Goal: Task Accomplishment & Management: Complete application form

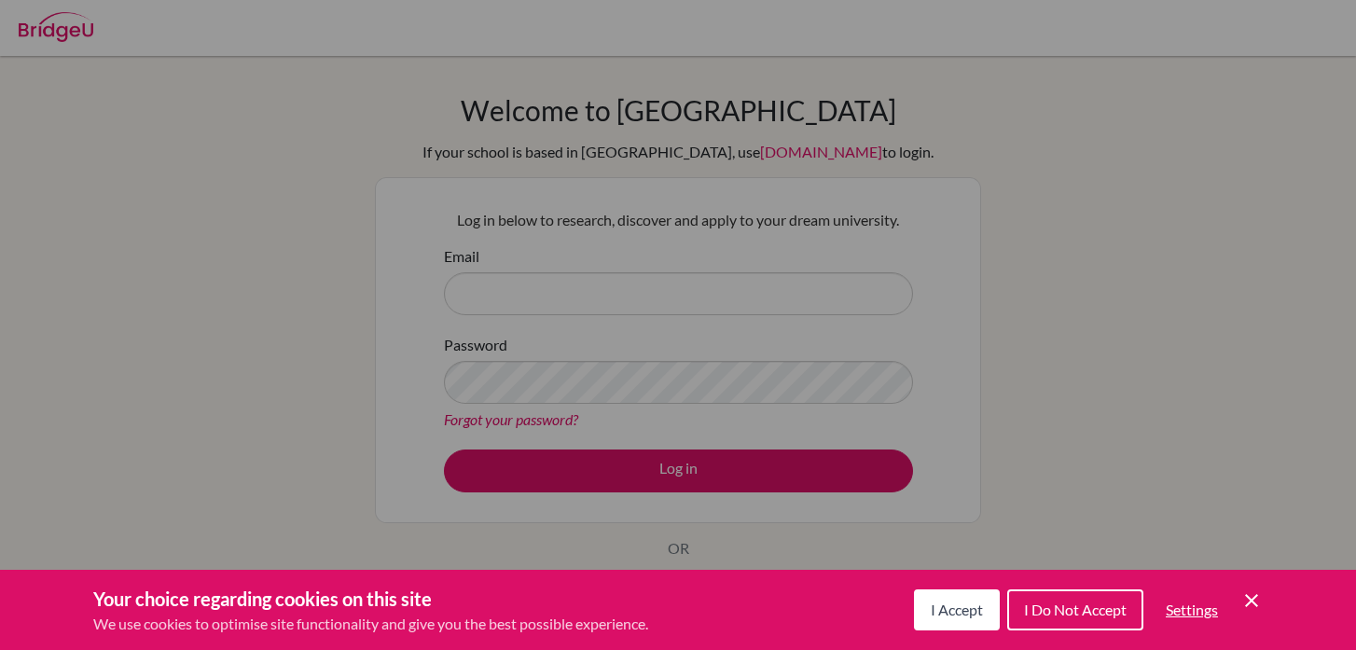
click at [1243, 601] on icon "Cookie Control Close Icon" at bounding box center [1252, 600] width 22 height 22
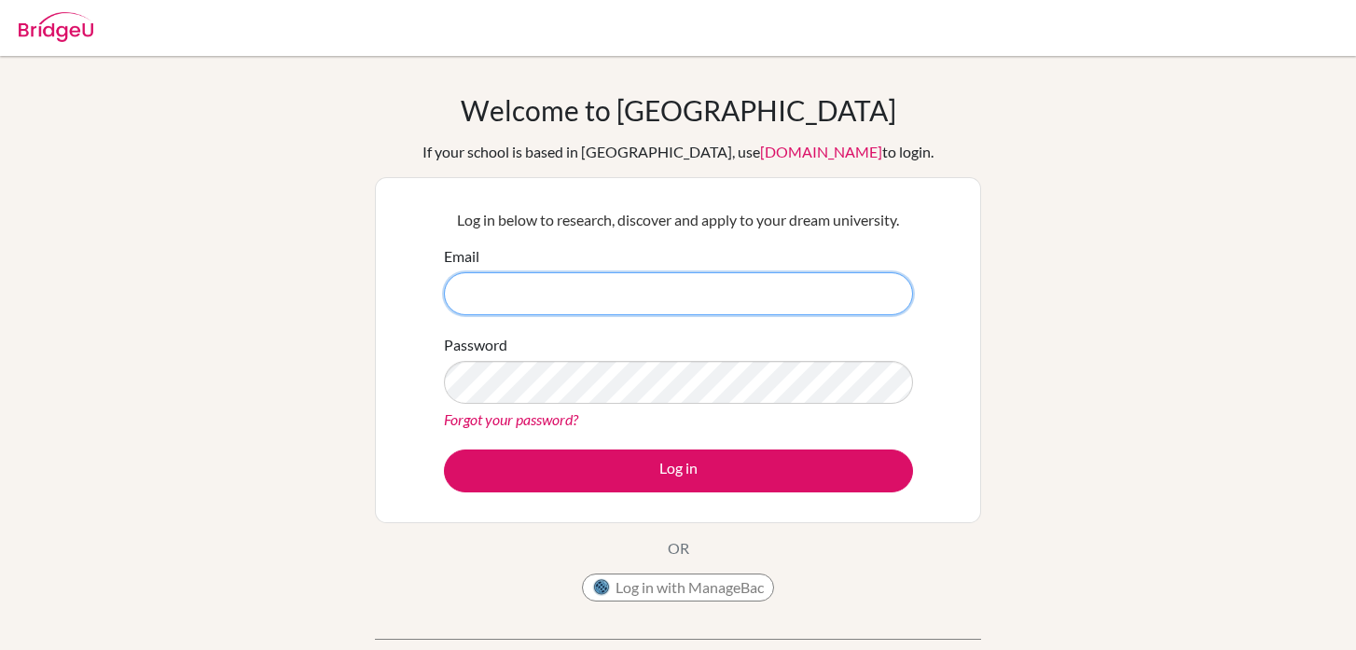
click at [543, 293] on input "Email" at bounding box center [678, 293] width 469 height 43
type input "zhujia@bbis.de"
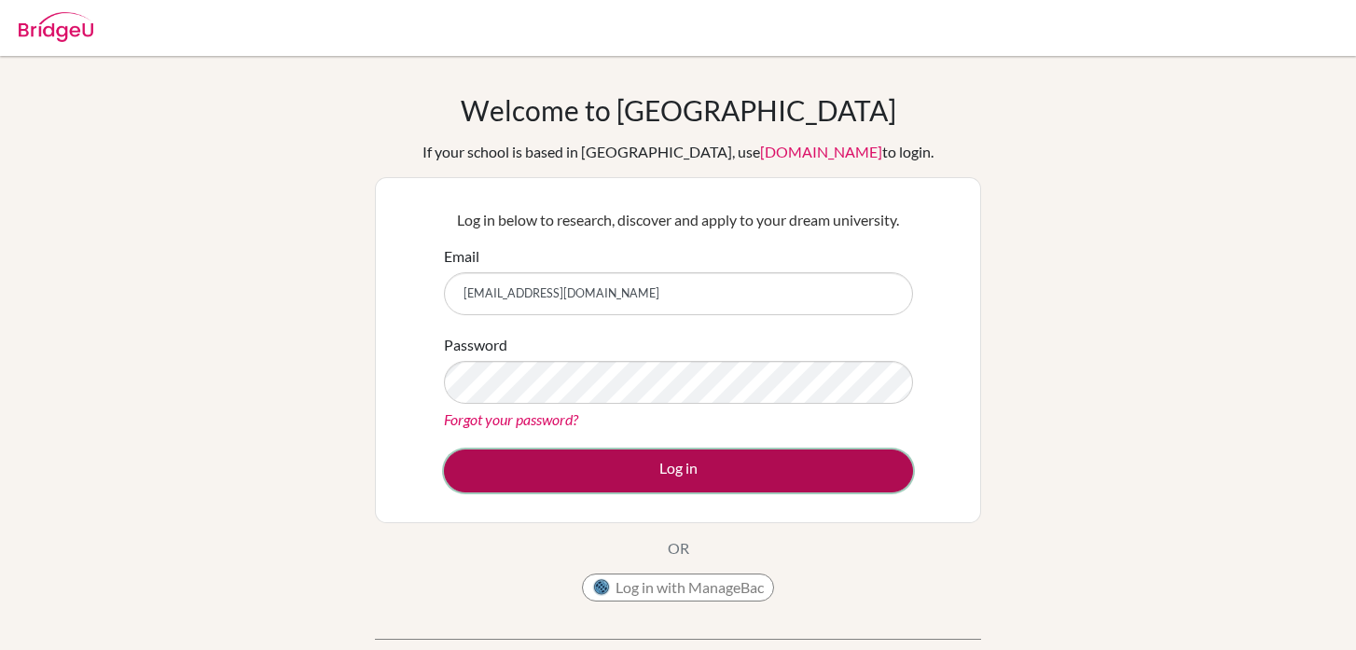
click at [686, 488] on button "Log in" at bounding box center [678, 471] width 469 height 43
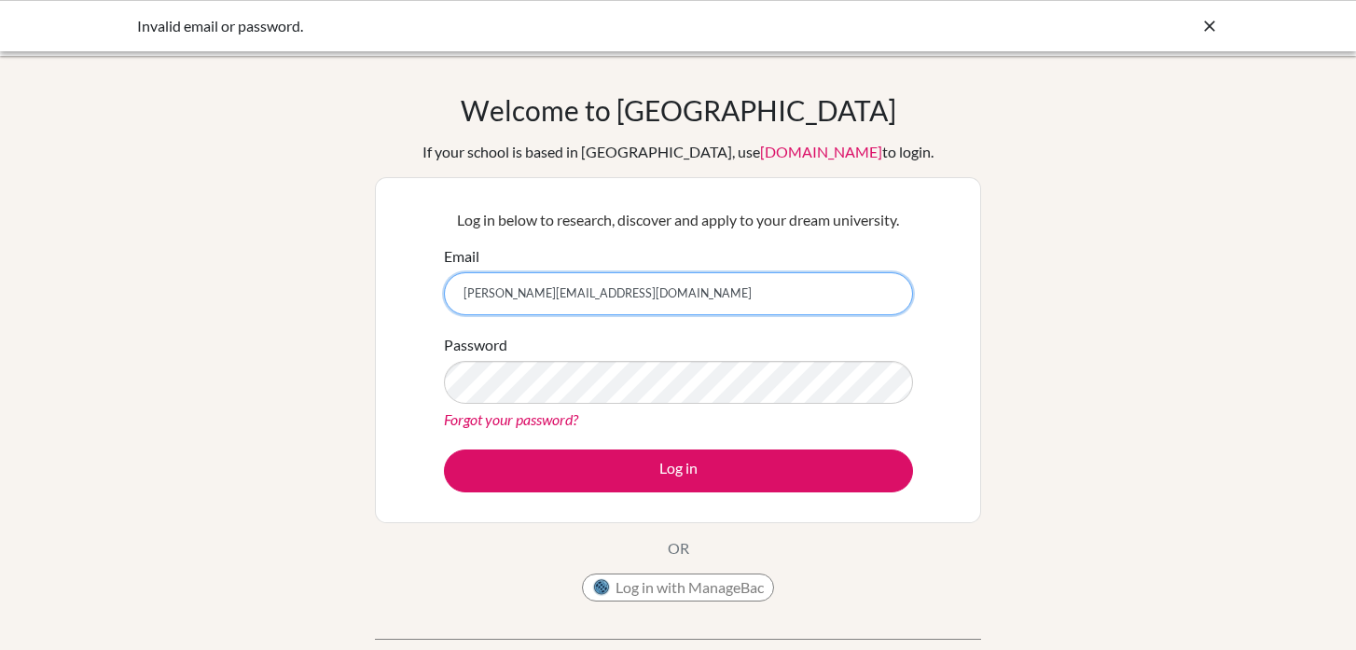
click at [473, 293] on input "Zhujia@bbis.de" at bounding box center [678, 293] width 469 height 43
type input "[EMAIL_ADDRESS][DOMAIN_NAME]"
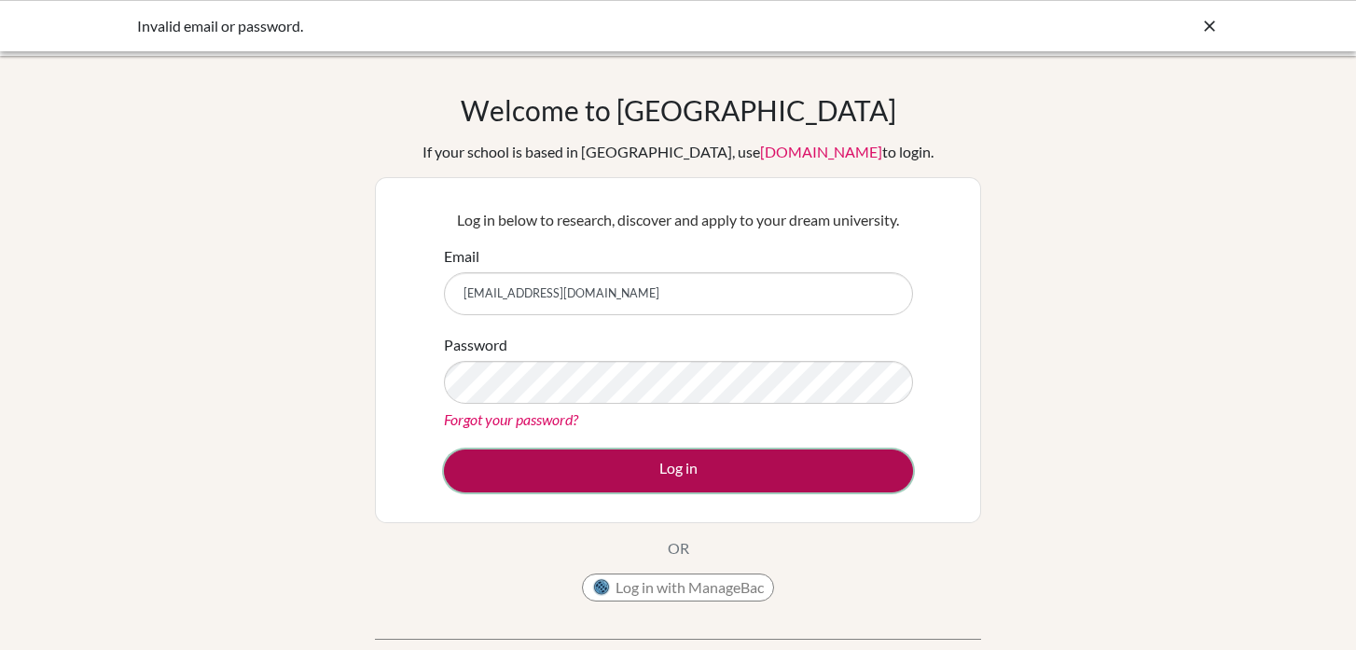
click at [802, 477] on button "Log in" at bounding box center [678, 471] width 469 height 43
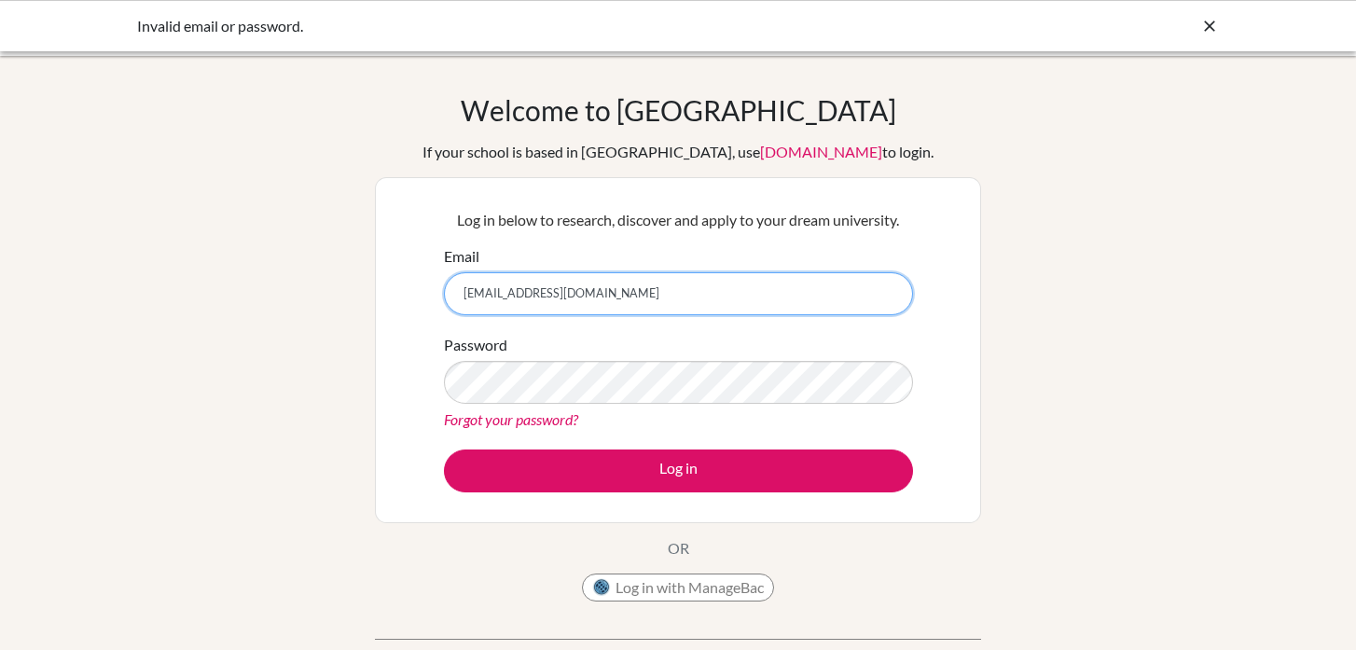
drag, startPoint x: 593, startPoint y: 281, endPoint x: 418, endPoint y: 298, distance: 176.2
click at [396, 296] on div "Log in below to research, discover and apply to your dream university. Email [E…" at bounding box center [678, 350] width 606 height 346
drag, startPoint x: 545, startPoint y: 298, endPoint x: 425, endPoint y: 301, distance: 119.4
click at [425, 301] on div "Log in below to research, discover and apply to your dream university. Email [E…" at bounding box center [678, 350] width 606 height 346
drag, startPoint x: 532, startPoint y: 291, endPoint x: 345, endPoint y: 295, distance: 186.6
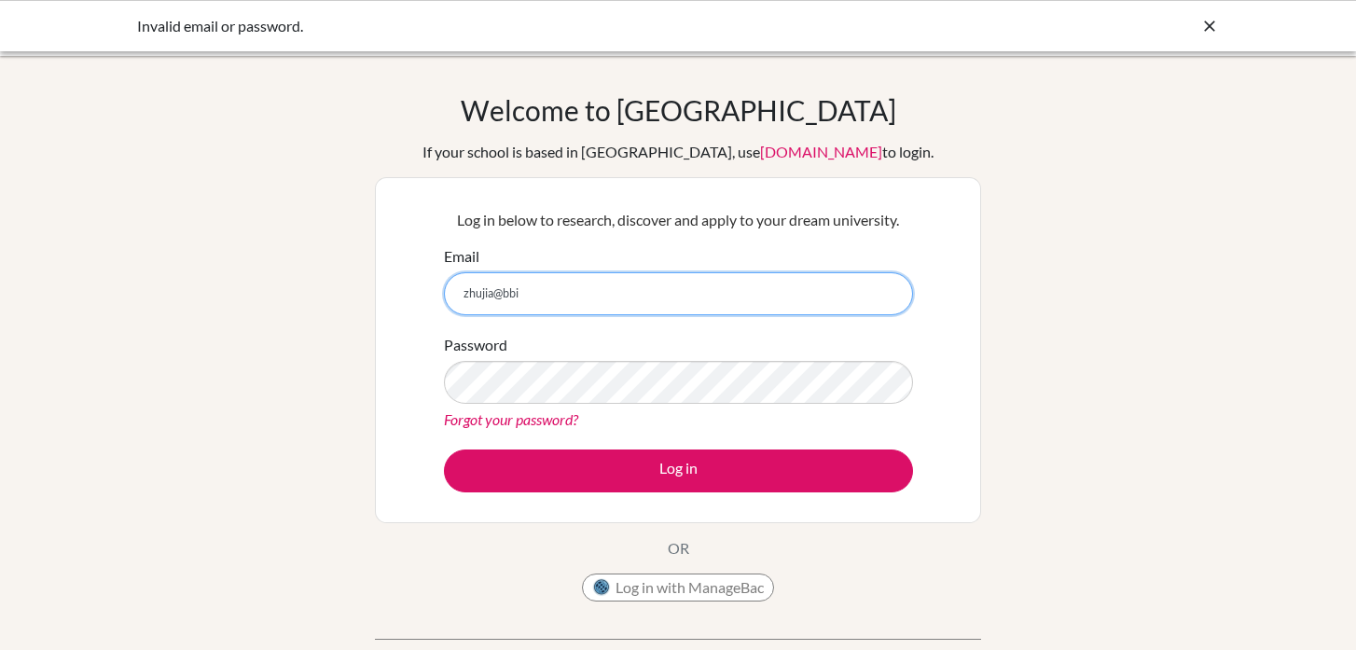
click at [345, 295] on div "Welcome to [GEOGRAPHIC_DATA] If your school is based in [GEOGRAPHIC_DATA], use …" at bounding box center [678, 398] width 1356 height 610
type input "[EMAIL_ADDRESS][DOMAIN_NAME]"
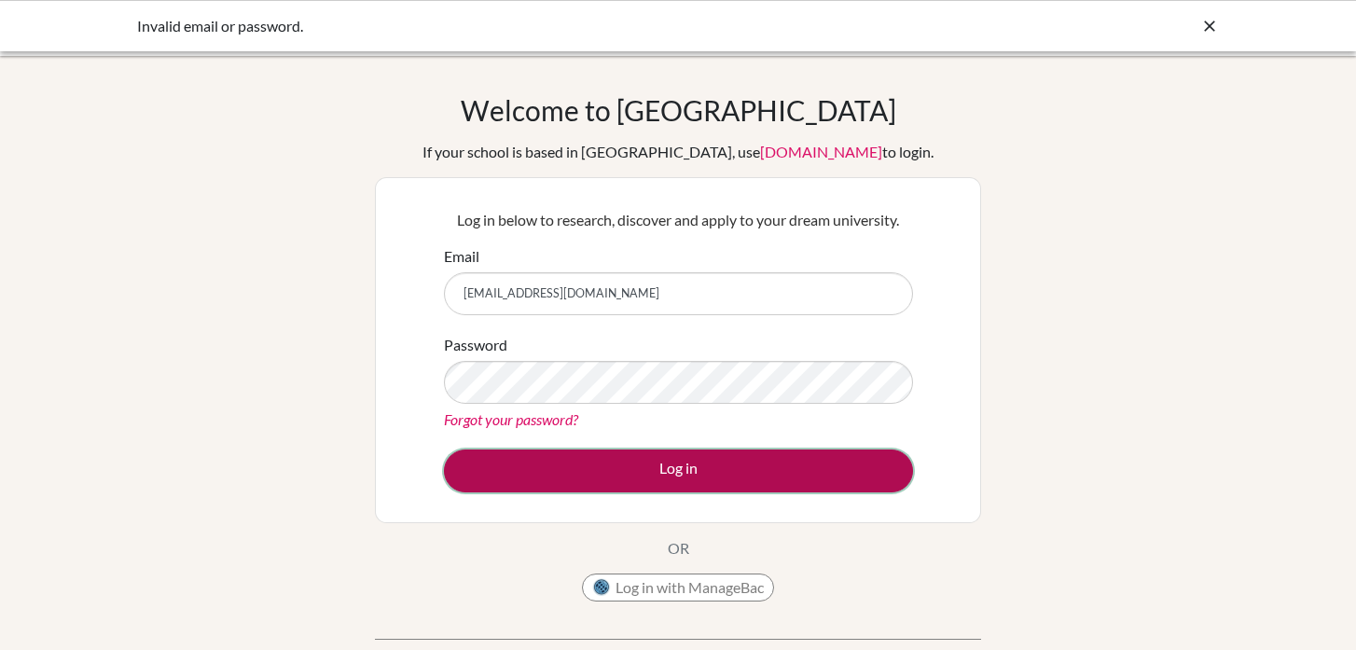
click at [709, 468] on button "Log in" at bounding box center [678, 471] width 469 height 43
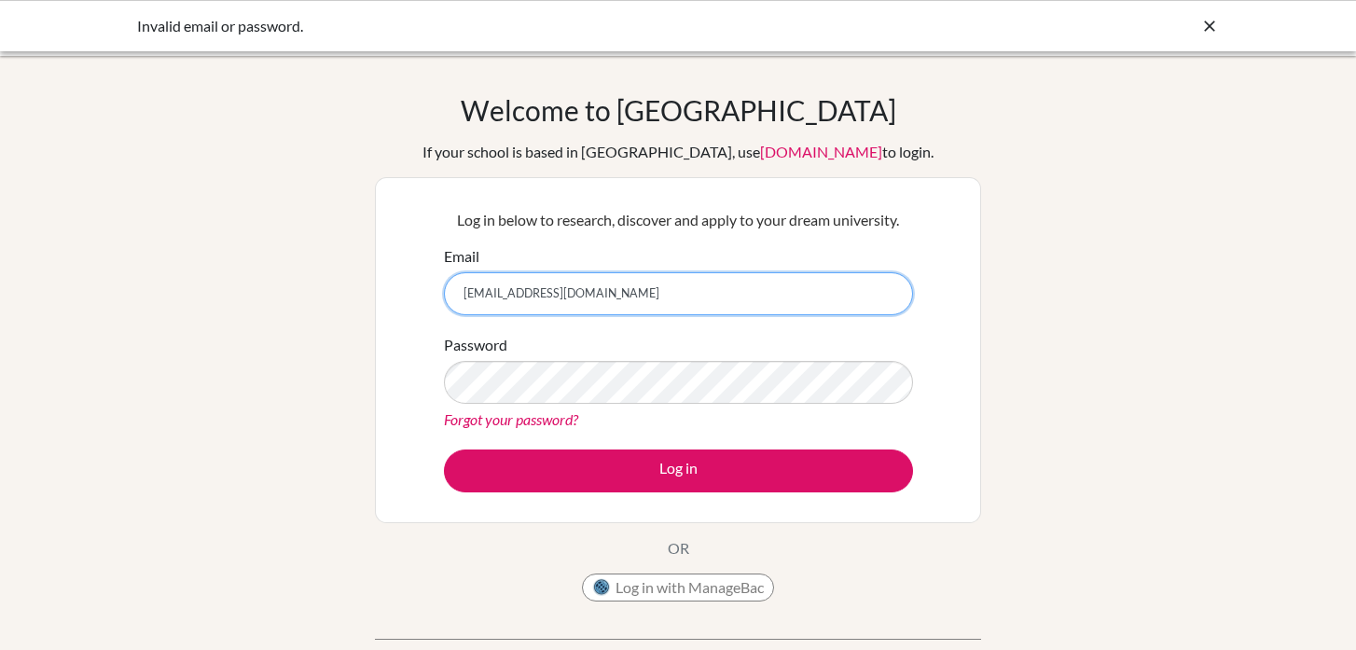
click at [512, 294] on input "[EMAIL_ADDRESS][DOMAIN_NAME]" at bounding box center [678, 293] width 469 height 43
type input "[EMAIL_ADDRESS][DOMAIN_NAME]"
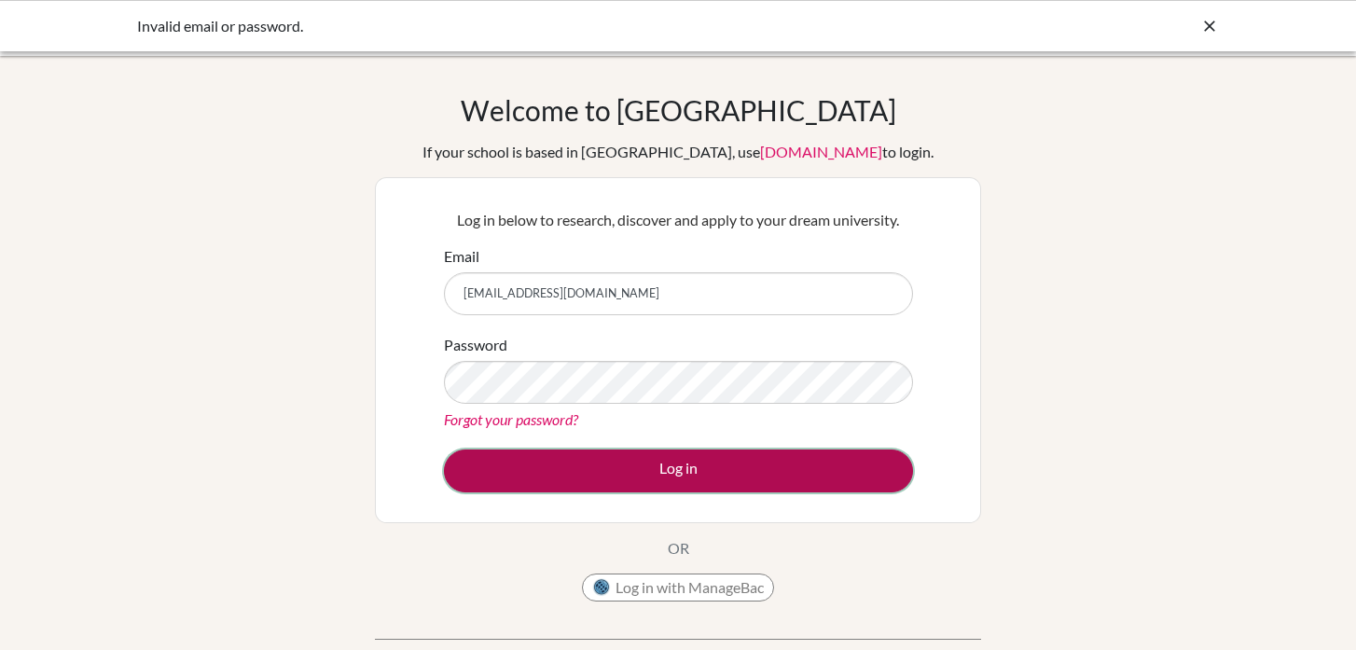
click at [589, 468] on button "Log in" at bounding box center [678, 471] width 469 height 43
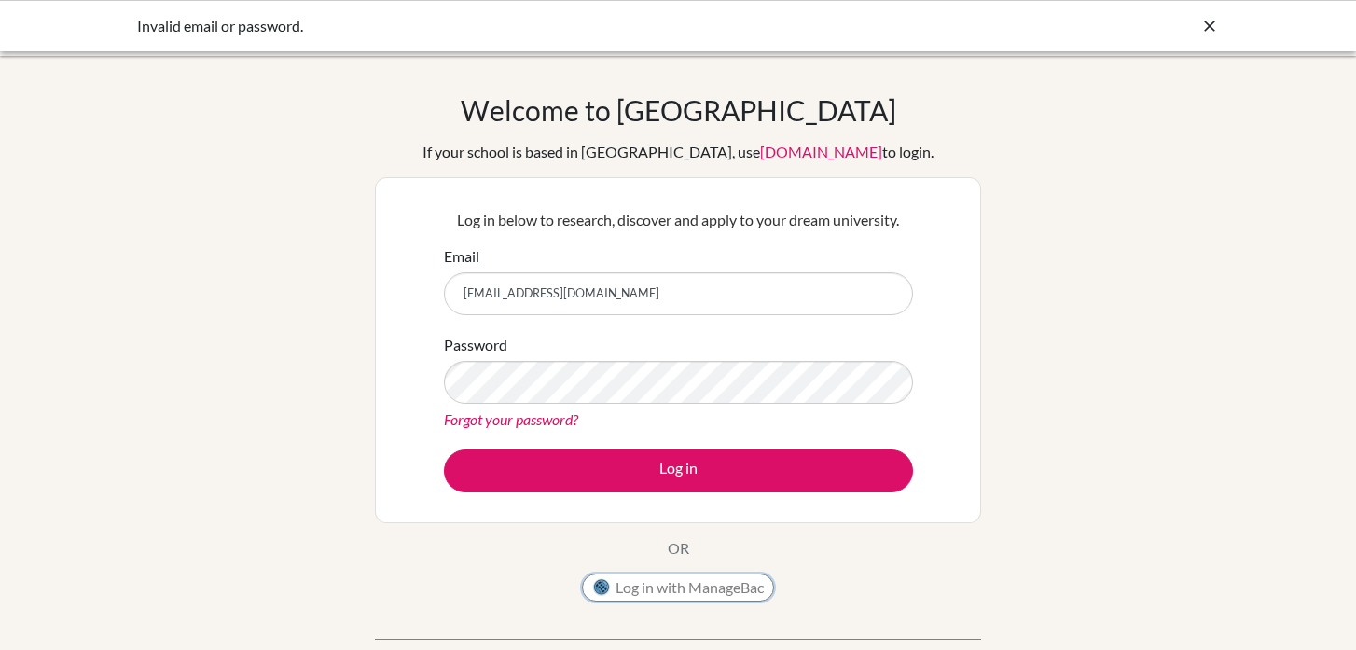
click at [663, 597] on button "Log in with ManageBac" at bounding box center [678, 588] width 192 height 28
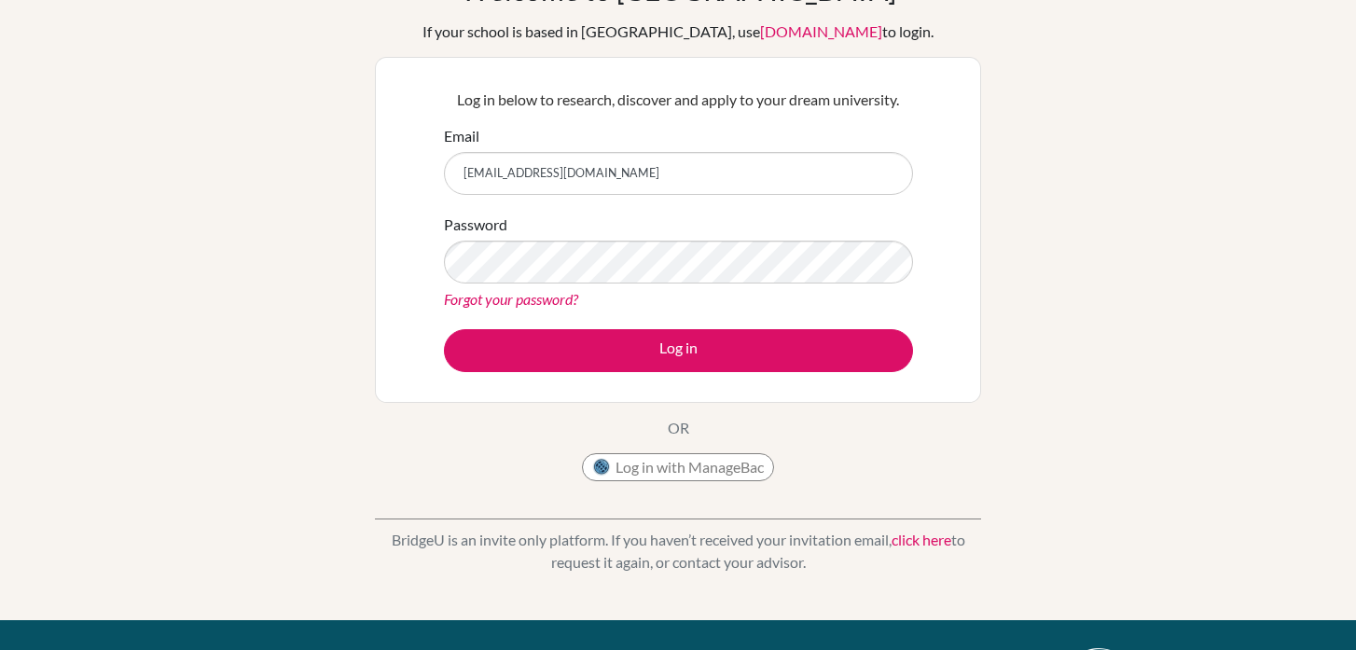
scroll to position [118, 0]
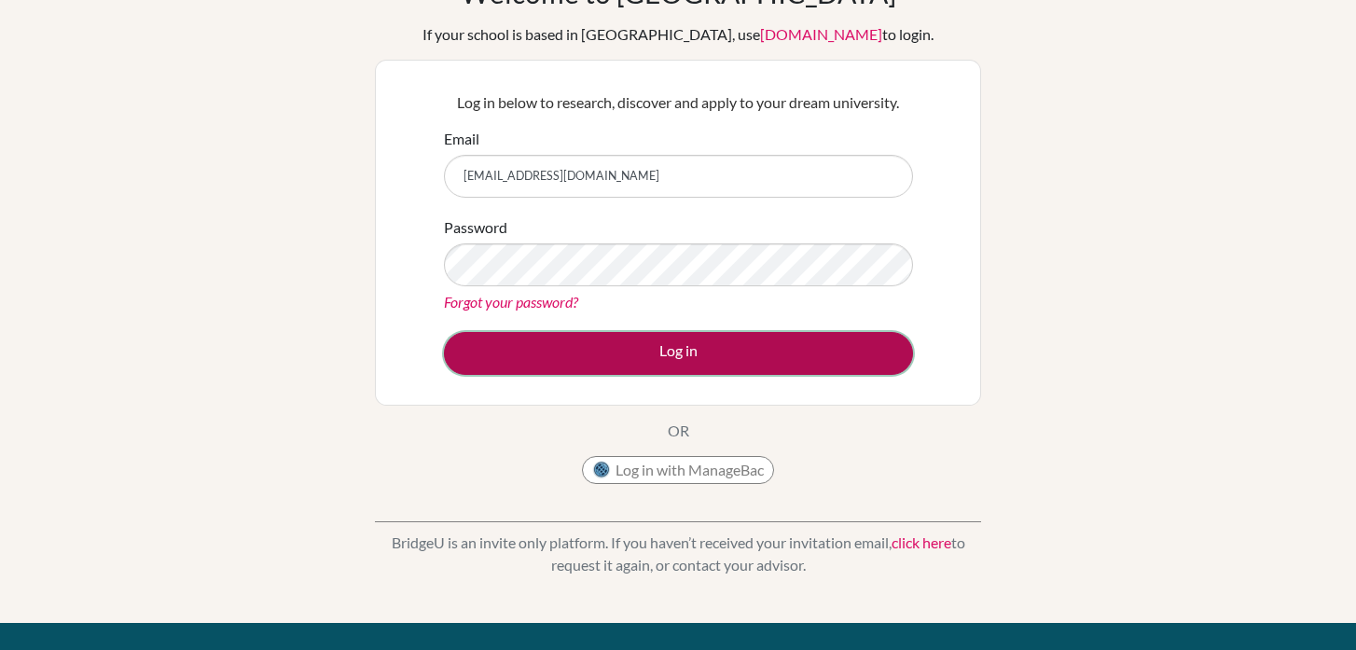
click at [546, 367] on button "Log in" at bounding box center [678, 353] width 469 height 43
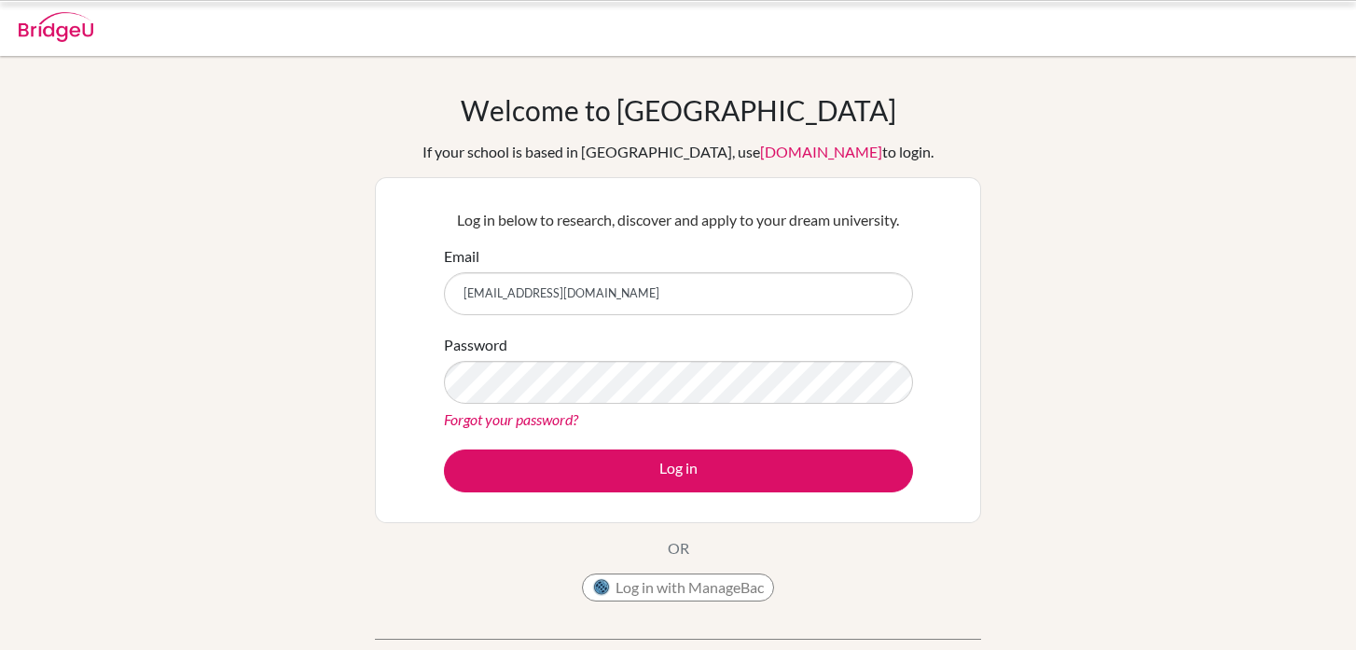
scroll to position [118, 0]
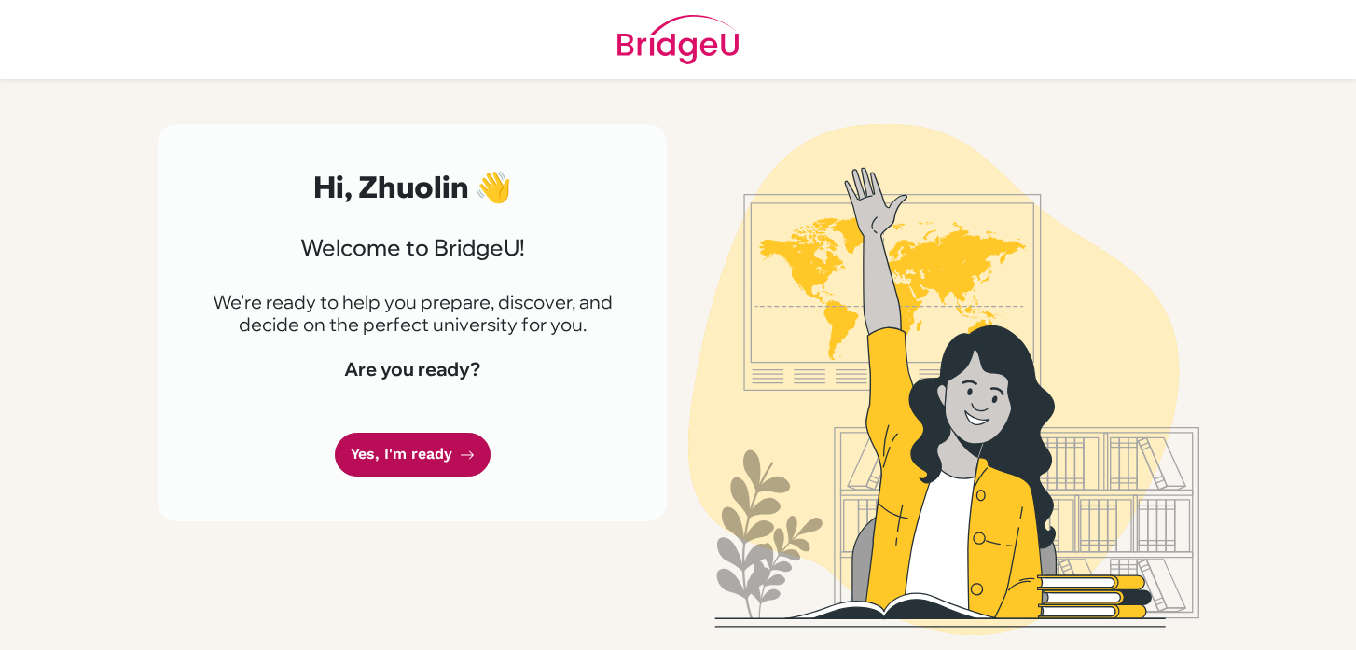
click at [430, 462] on link "Yes, I'm ready" at bounding box center [413, 455] width 156 height 44
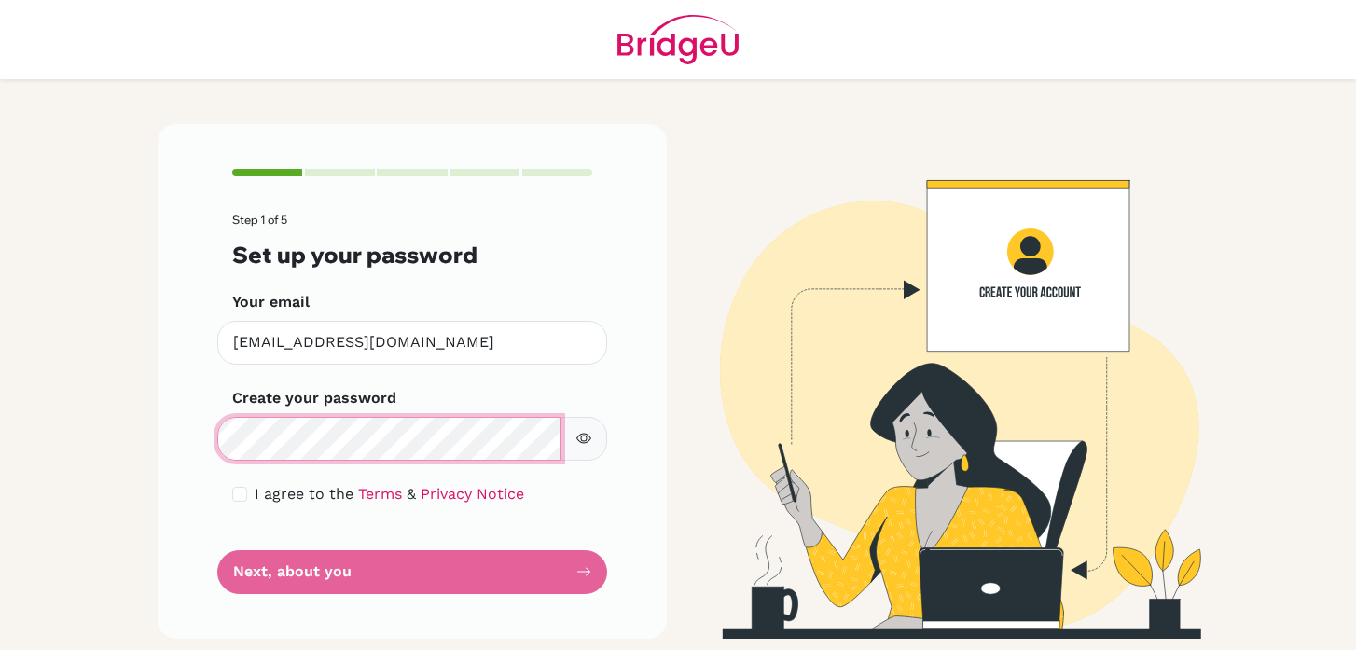
click at [148, 442] on div "Step 1 of 5 Set up your password Your email [EMAIL_ADDRESS][DOMAIN_NAME] Invali…" at bounding box center [412, 381] width 532 height 514
click at [603, 438] on button "button" at bounding box center [584, 439] width 47 height 44
click at [592, 435] on button "button" at bounding box center [584, 439] width 47 height 44
click at [248, 490] on div "I agree to the Terms & Privacy Notice" at bounding box center [412, 494] width 360 height 22
click at [243, 496] on input "checkbox" at bounding box center [239, 494] width 15 height 15
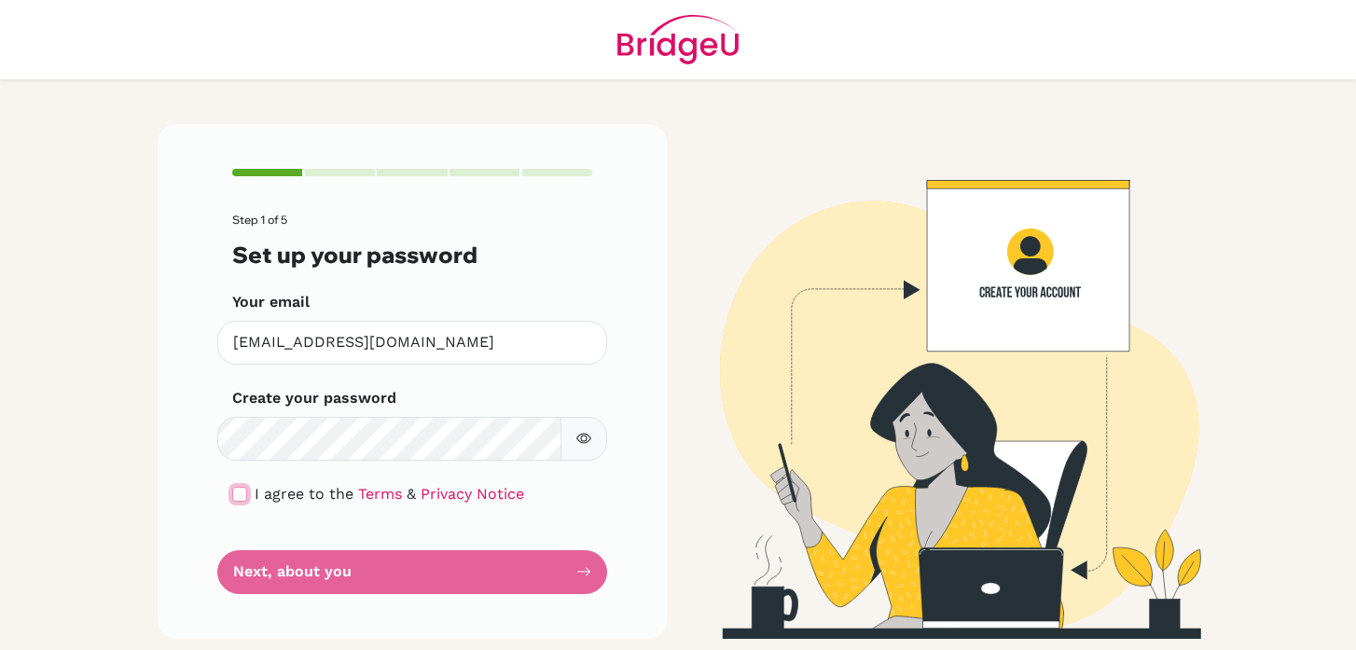
checkbox input "true"
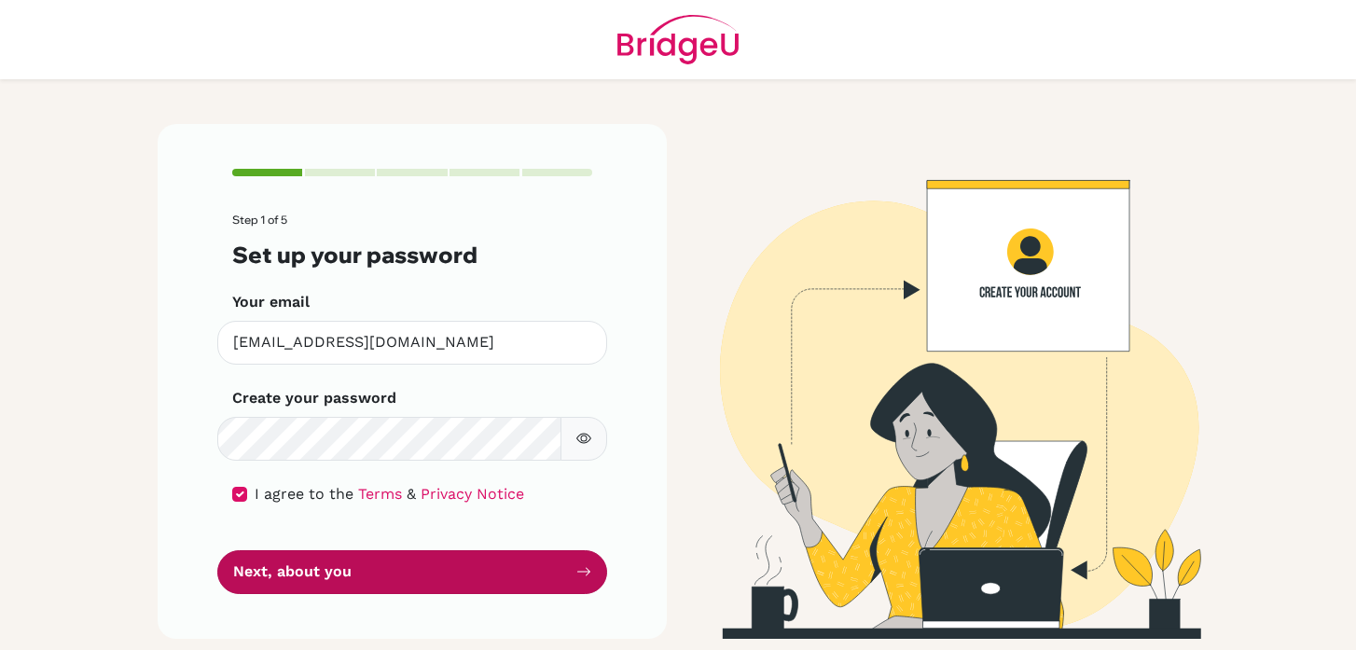
click at [266, 576] on button "Next, about you" at bounding box center [412, 572] width 390 height 44
